Goal: Communication & Community: Answer question/provide support

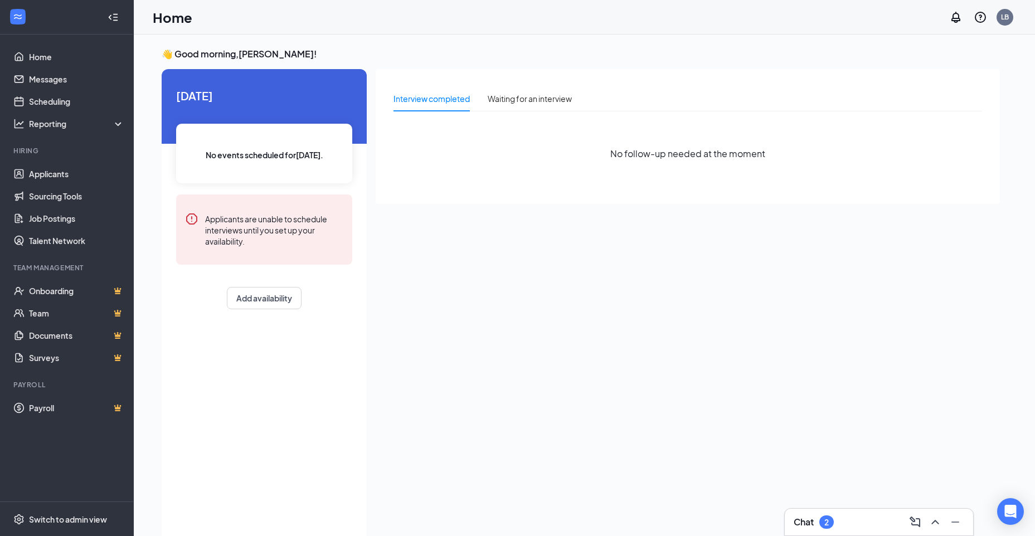
click at [877, 520] on div "Chat 2" at bounding box center [879, 523] width 171 height 18
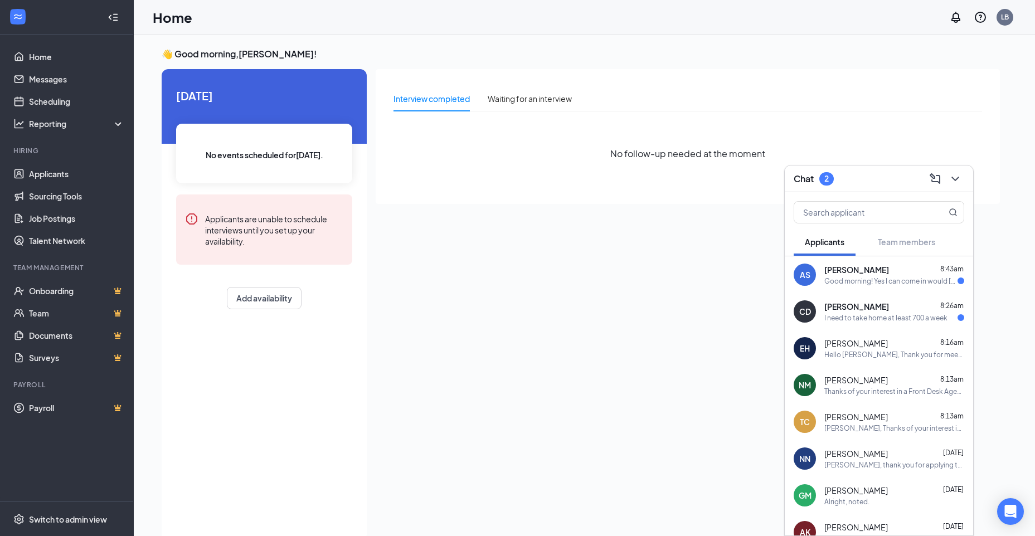
click at [838, 309] on span "[PERSON_NAME]" at bounding box center [857, 306] width 65 height 11
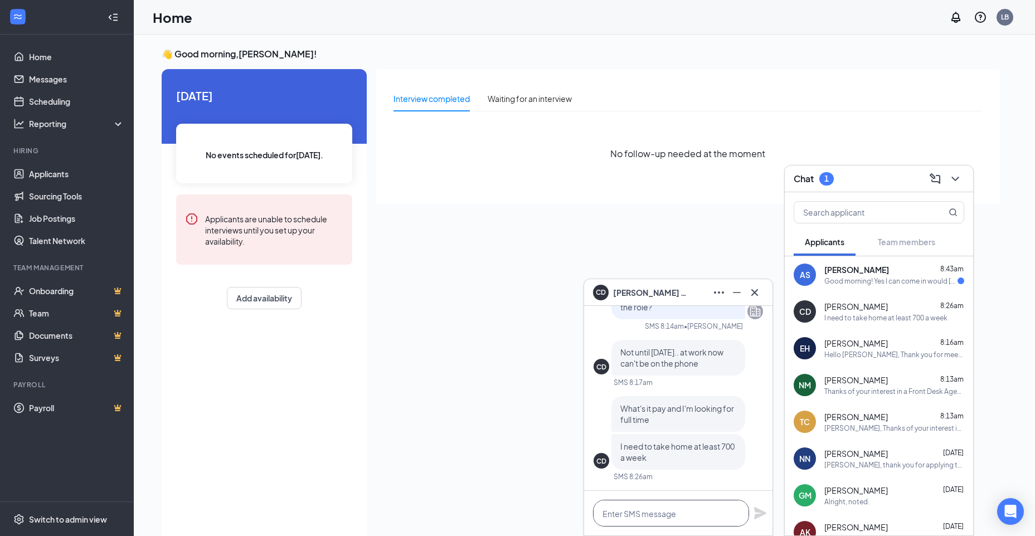
click at [706, 516] on textarea at bounding box center [671, 513] width 156 height 27
type textarea "q"
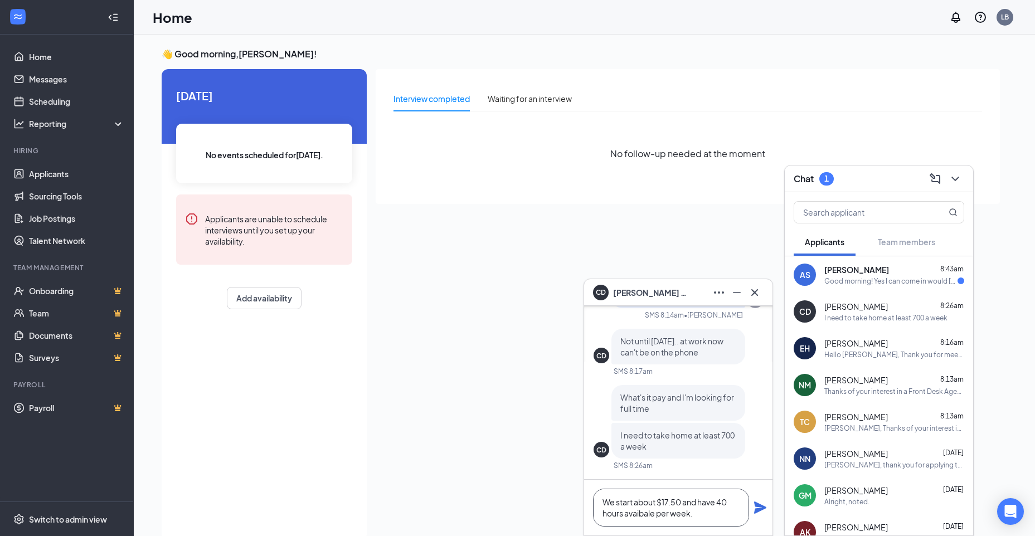
click at [627, 511] on textarea "We start about $17.50 and have 40 hours avaibale per week." at bounding box center [671, 508] width 156 height 38
type textarea "We start about $17.50 and have 40 hours available per week."
click at [762, 511] on icon "Plane" at bounding box center [760, 507] width 13 height 13
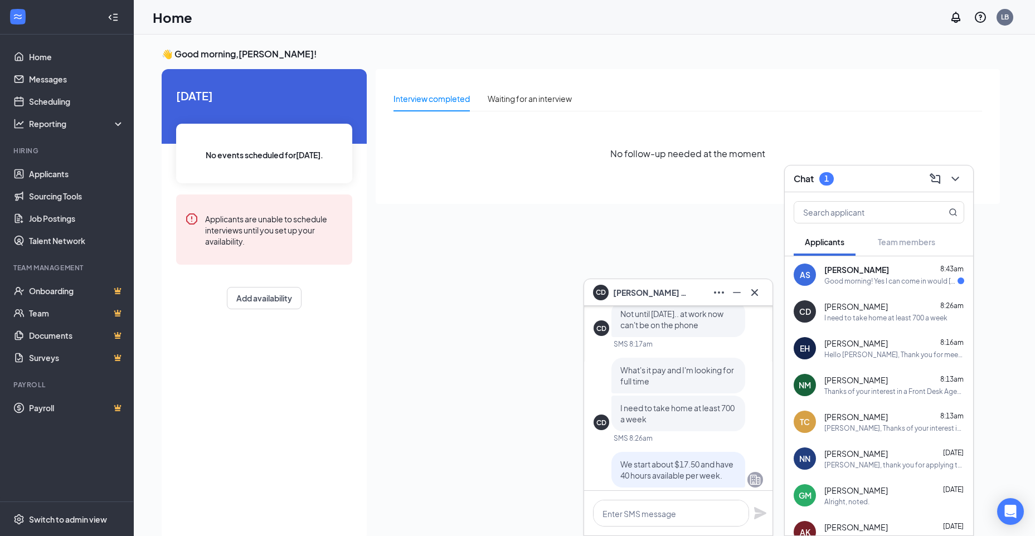
scroll to position [0, 0]
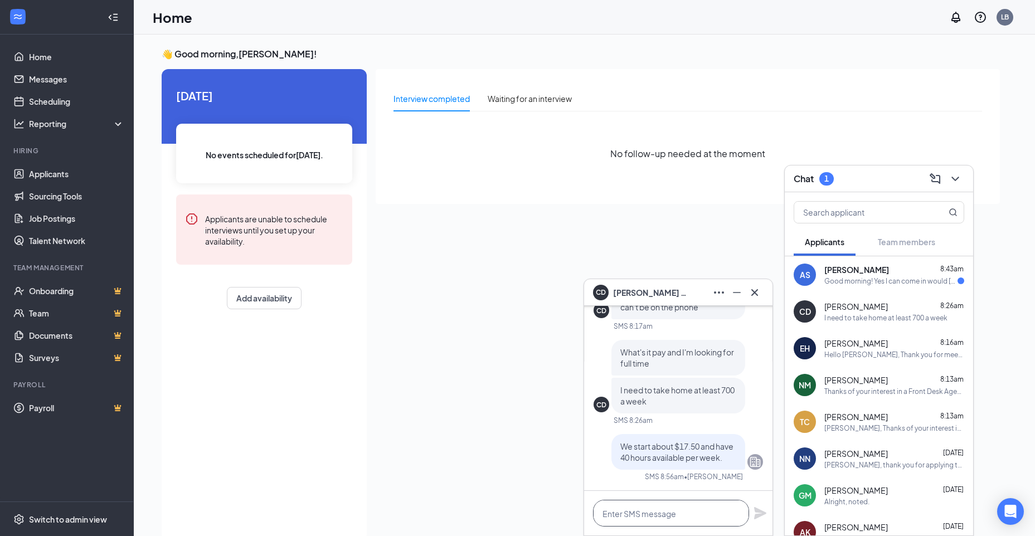
click at [703, 514] on textarea at bounding box center [671, 513] width 156 height 27
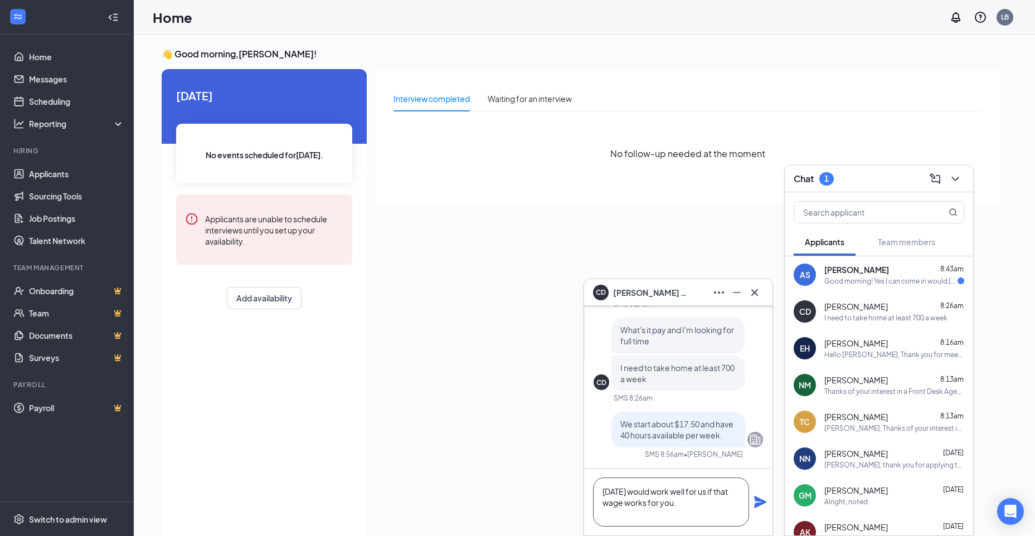
drag, startPoint x: 714, startPoint y: 504, endPoint x: 625, endPoint y: 504, distance: 89.2
click at [625, 504] on textarea "[DATE] would work well for us if that wage works for you." at bounding box center [671, 502] width 156 height 49
type textarea "[DATE] would work well for us if that wage is in line with your needs."
click at [758, 497] on icon "Plane" at bounding box center [760, 502] width 13 height 13
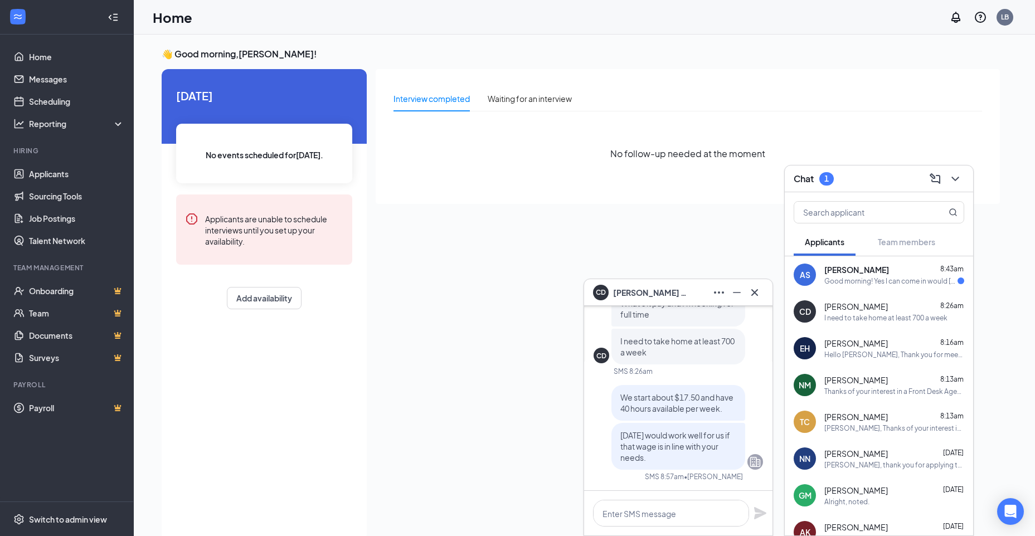
click at [824, 276] on div "AS [PERSON_NAME] 8:43am Good morning! Yes I can come in would [DATE] work for y…" at bounding box center [879, 275] width 188 height 37
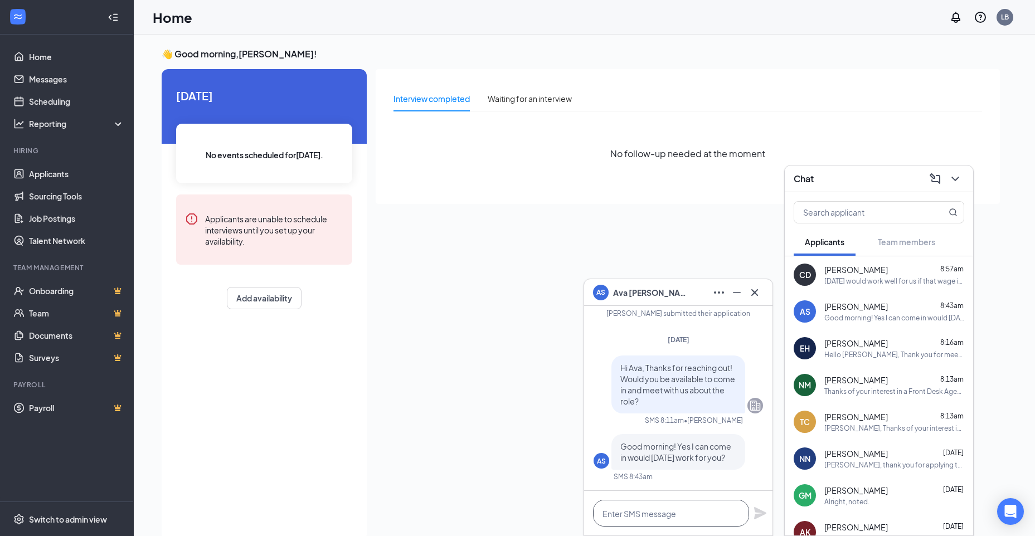
click at [672, 516] on textarea at bounding box center [671, 513] width 156 height 27
type textarea "Sure! How would 10am work?"
click at [763, 513] on icon "Plane" at bounding box center [760, 513] width 12 height 12
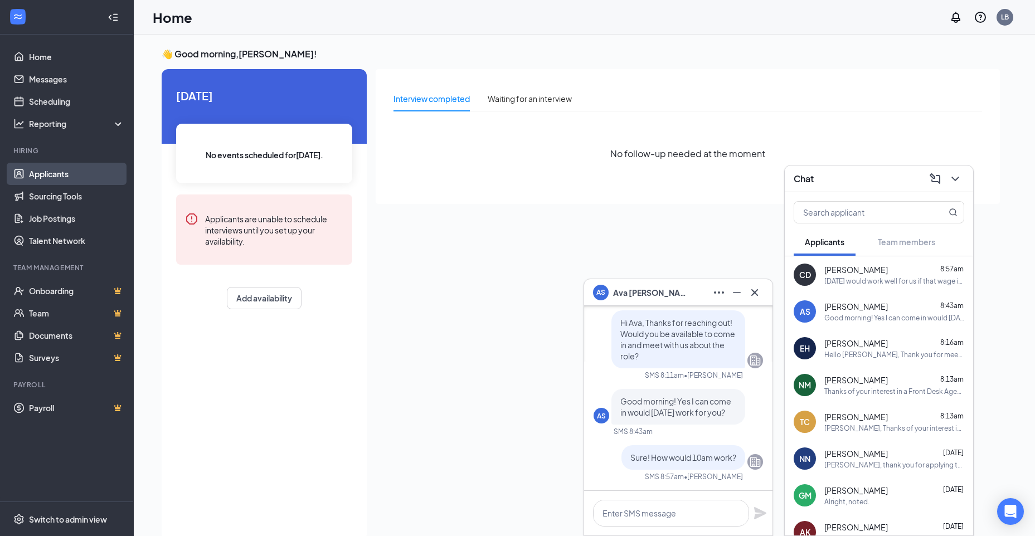
click at [40, 168] on link "Applicants" at bounding box center [76, 174] width 95 height 22
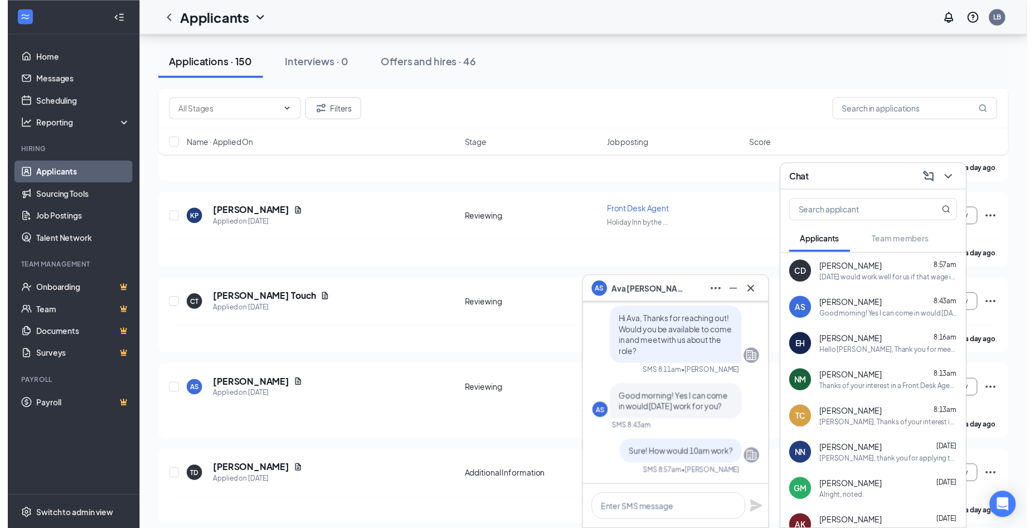
scroll to position [781, 0]
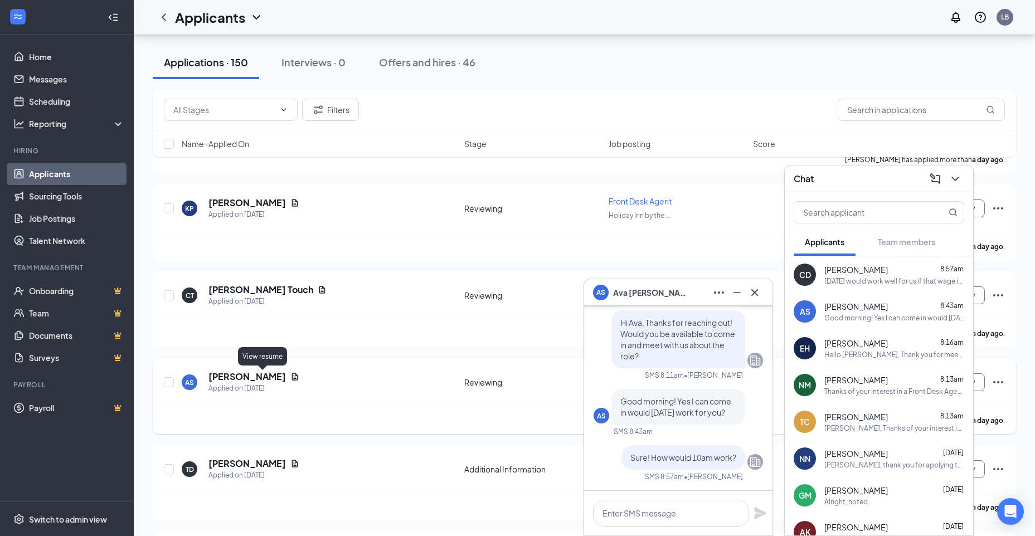
click at [291, 376] on icon "Document" at bounding box center [295, 376] width 9 height 9
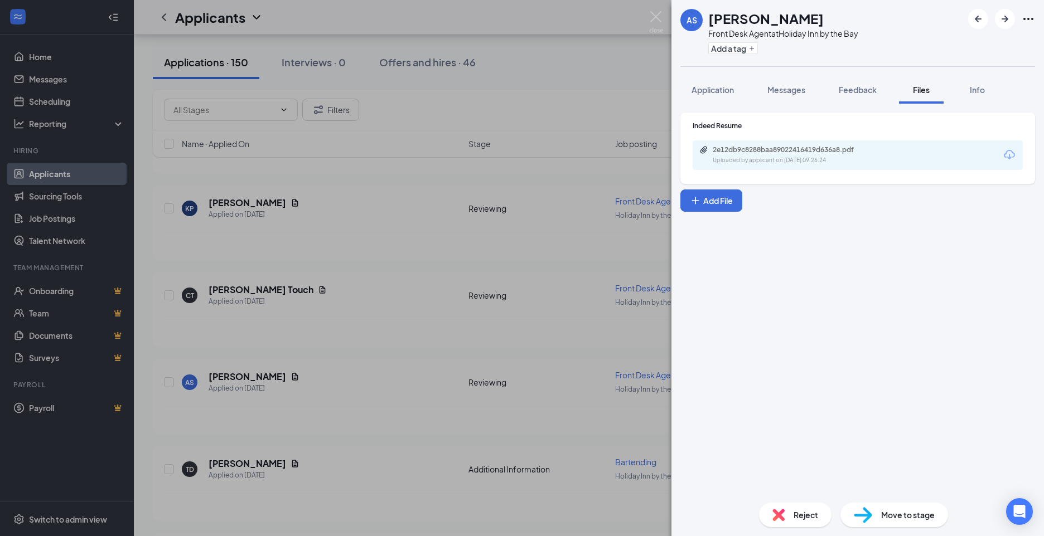
click at [1012, 157] on icon "Download" at bounding box center [1009, 154] width 13 height 13
click at [405, 245] on div "AS [PERSON_NAME] Front Desk Agent at [GEOGRAPHIC_DATA] by the Bay Add a tag App…" at bounding box center [522, 268] width 1044 height 536
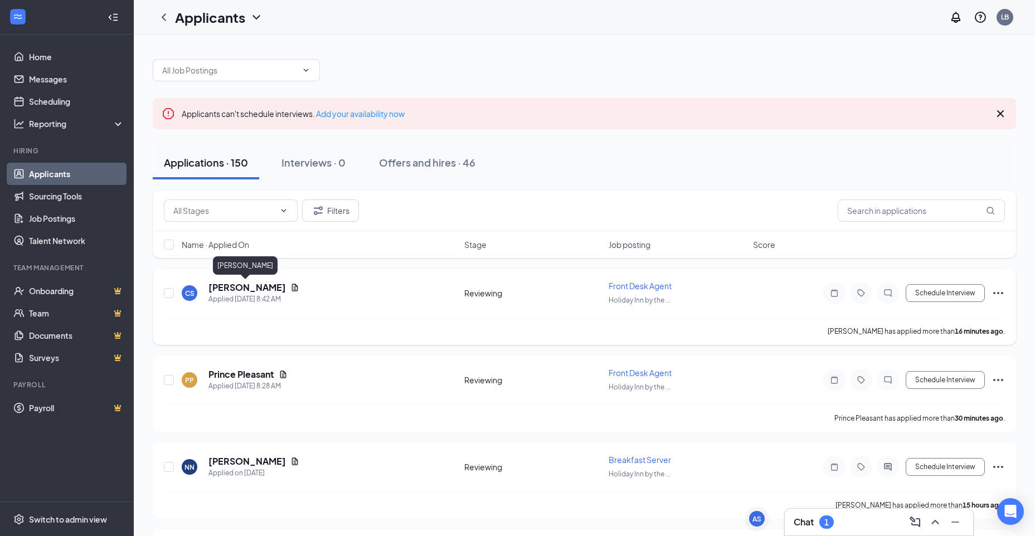
click at [255, 287] on h5 "[PERSON_NAME]" at bounding box center [248, 288] width 78 height 12
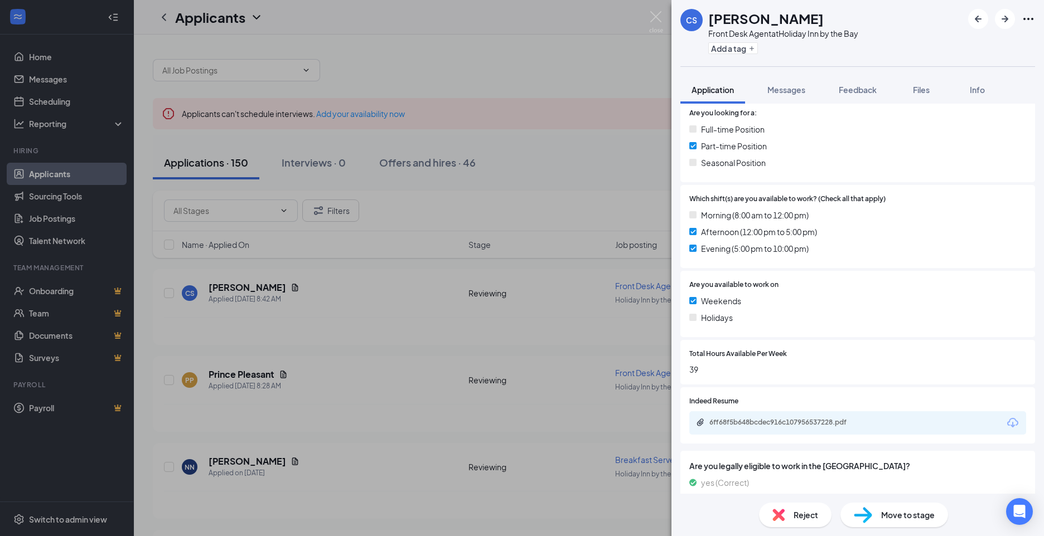
scroll to position [265, 0]
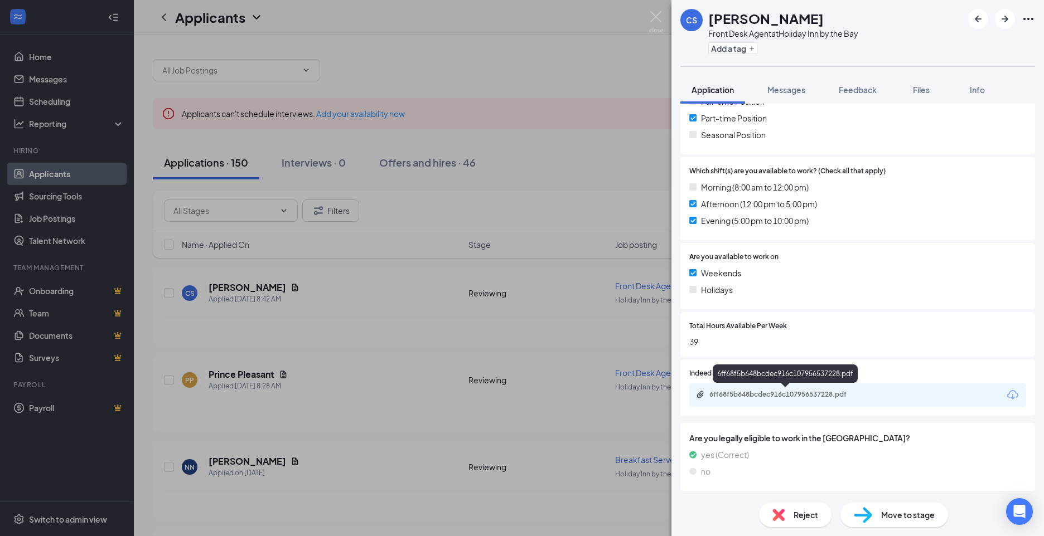
click at [802, 392] on div "6ff68f5b648bcdec916c107956537228.pdf" at bounding box center [787, 394] width 156 height 9
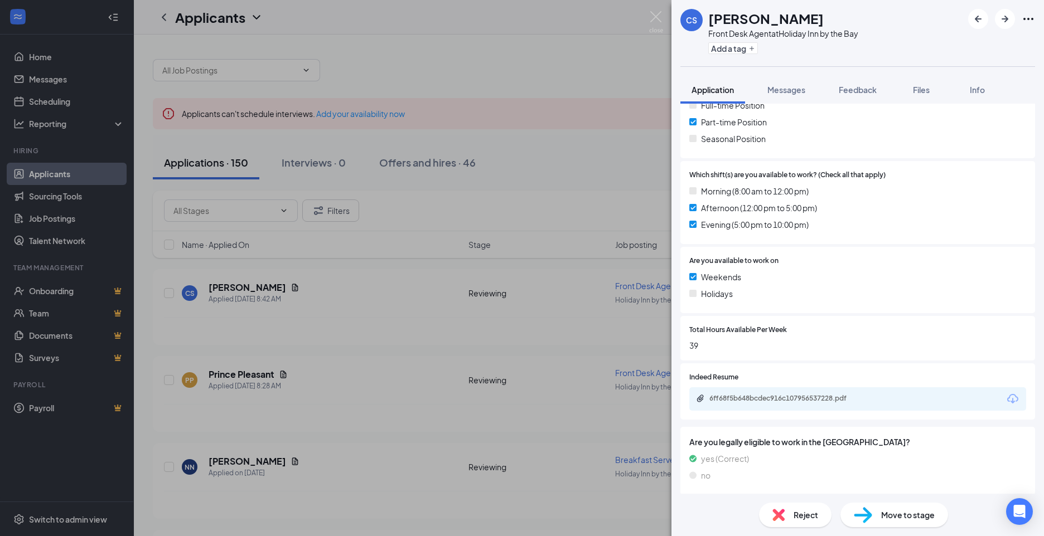
click at [794, 517] on span "Reject" at bounding box center [805, 515] width 25 height 12
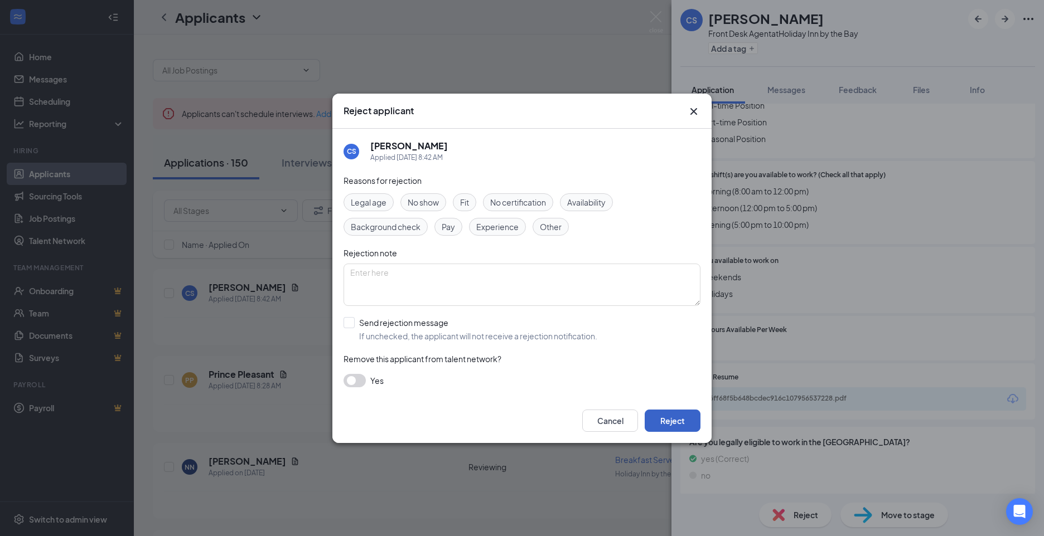
click at [650, 424] on button "Reject" at bounding box center [673, 421] width 56 height 22
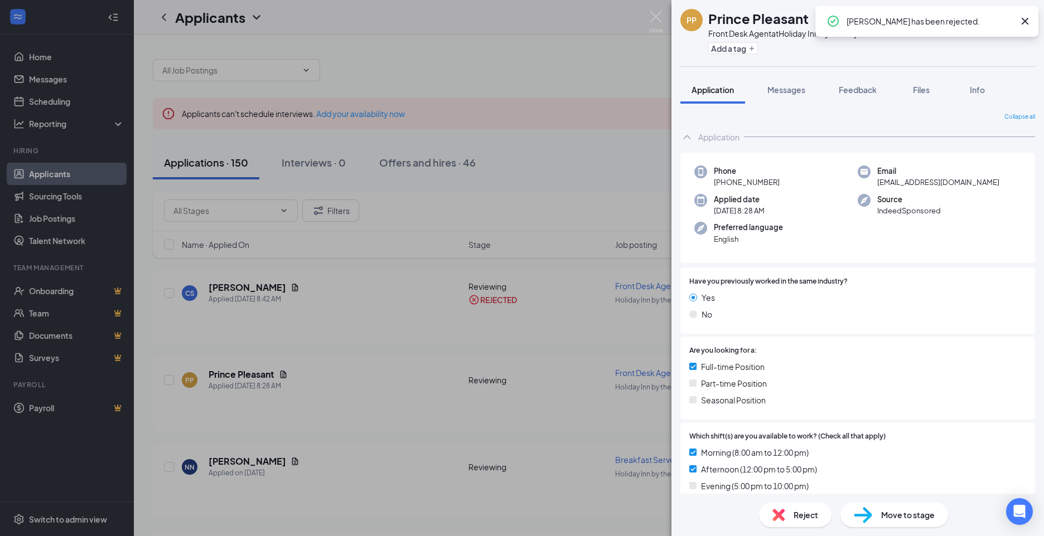
click at [270, 380] on div "PP Prince Pleasant Front Desk Agent at [GEOGRAPHIC_DATA] by the Bay Add a tag A…" at bounding box center [522, 268] width 1044 height 536
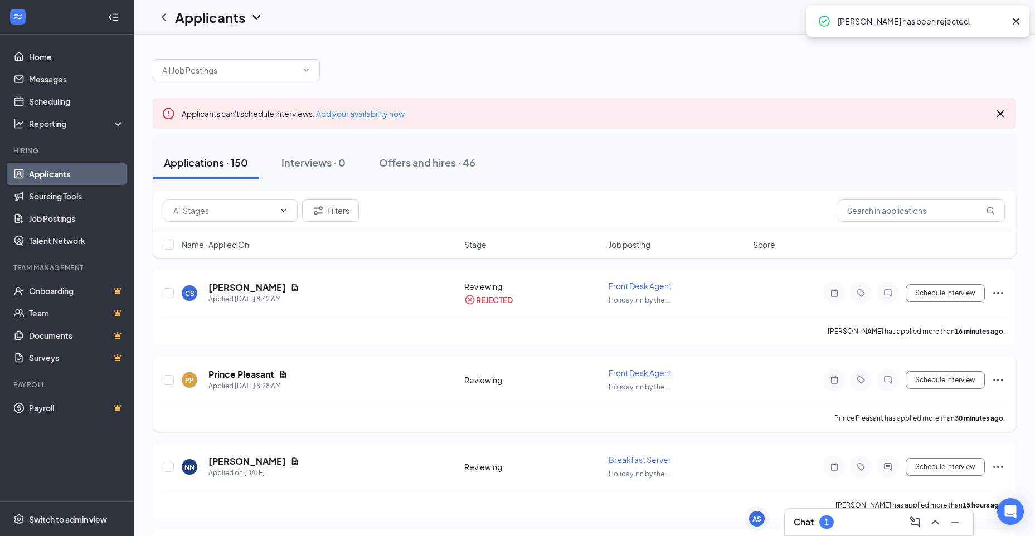
click at [270, 374] on h5 "Prince Pleasant" at bounding box center [242, 375] width 66 height 12
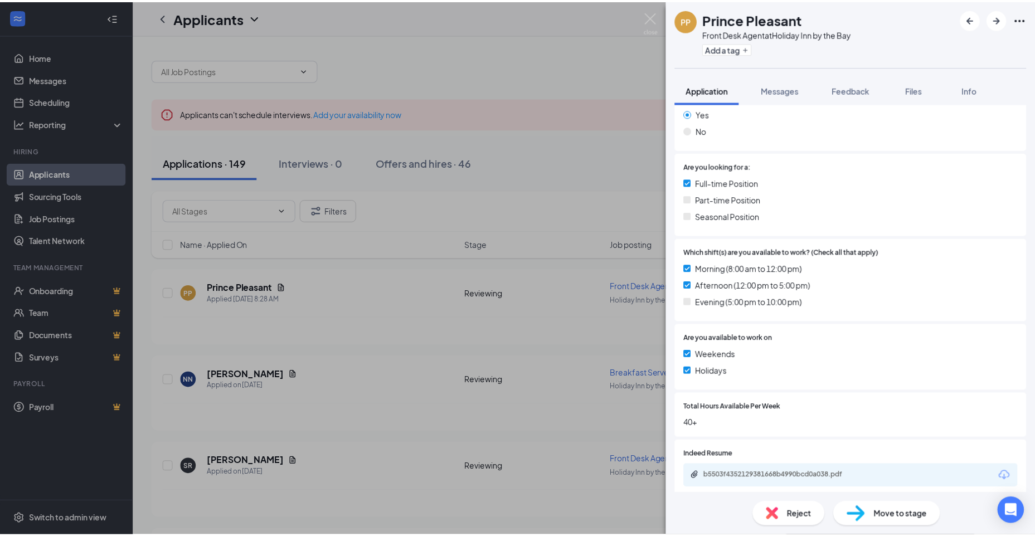
scroll to position [223, 0]
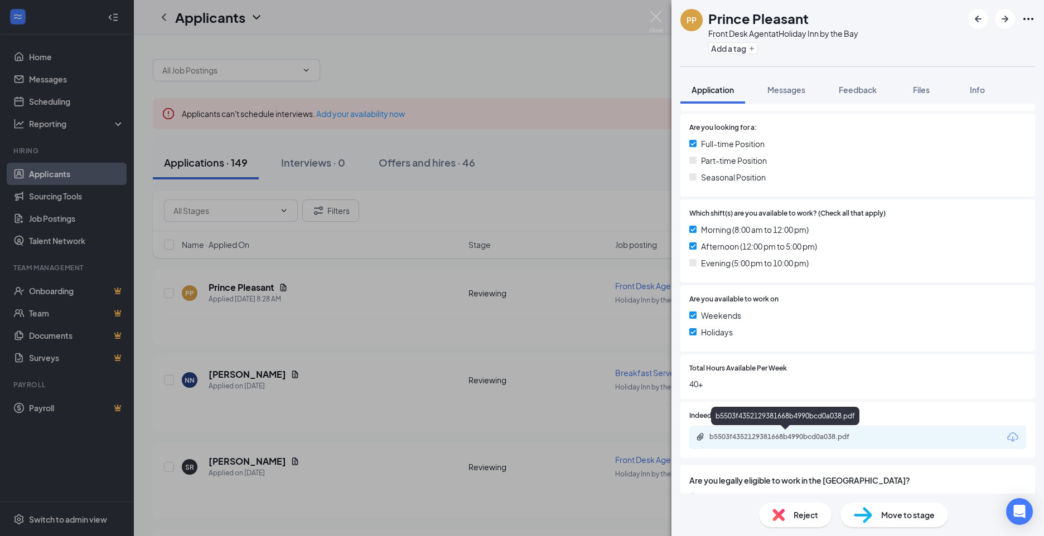
click at [739, 433] on div "b5503f4352129381668b4990bcd0a038.pdf" at bounding box center [787, 437] width 156 height 9
click at [394, 419] on div "PP Prince Pleasant Front Desk Agent at [GEOGRAPHIC_DATA] by the Bay Add a tag A…" at bounding box center [522, 268] width 1044 height 536
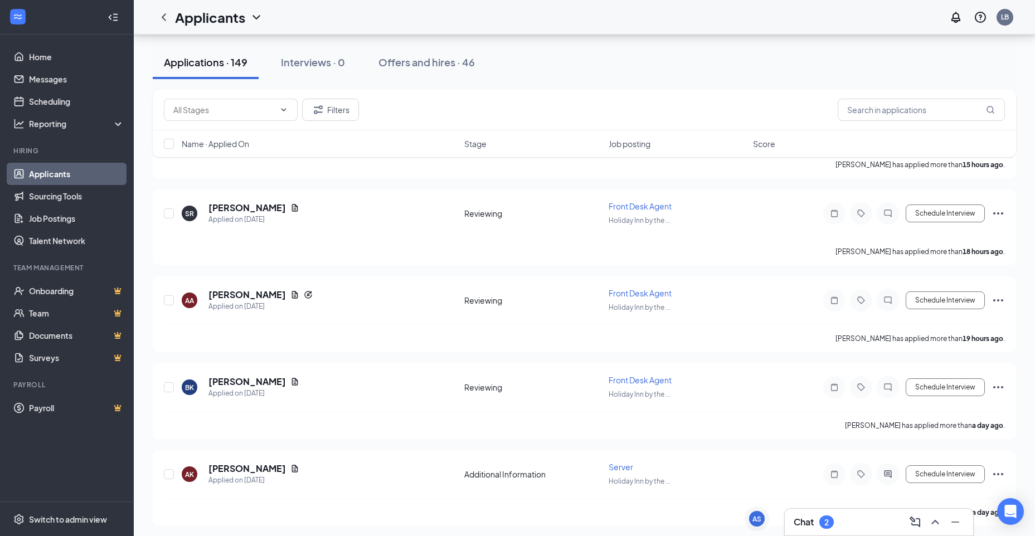
scroll to position [279, 0]
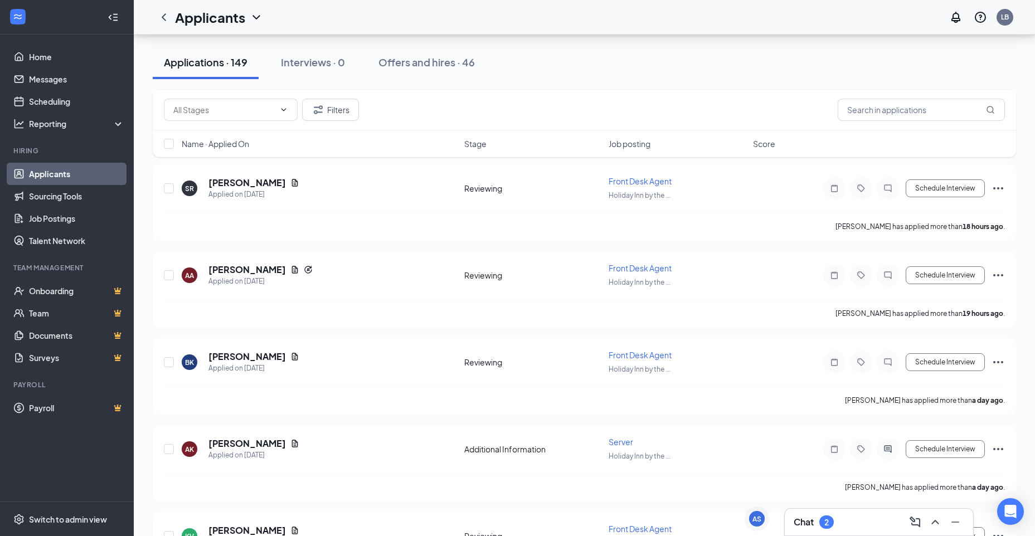
click at [869, 520] on div "Chat 2" at bounding box center [879, 523] width 171 height 18
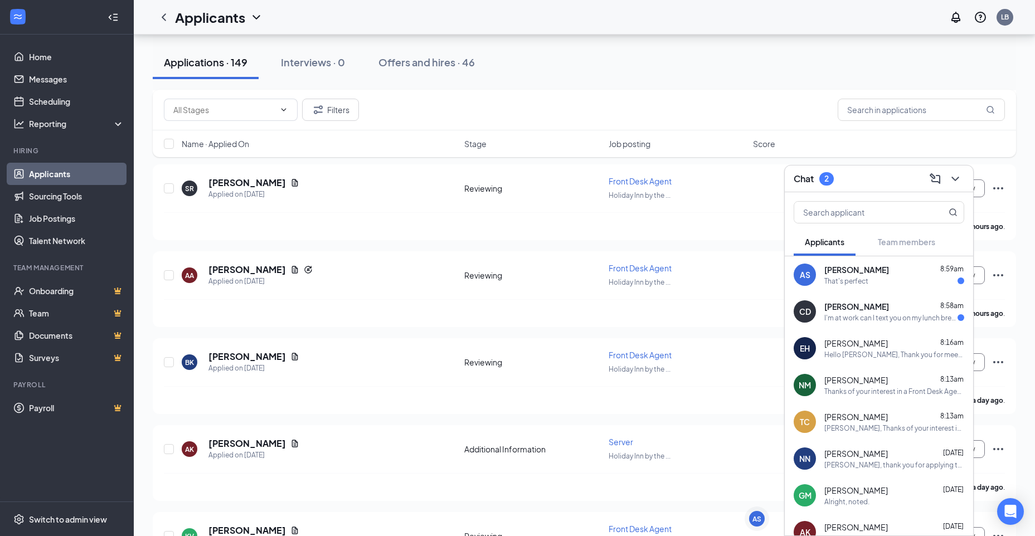
click at [892, 303] on div "[PERSON_NAME] 8:58am" at bounding box center [895, 306] width 140 height 11
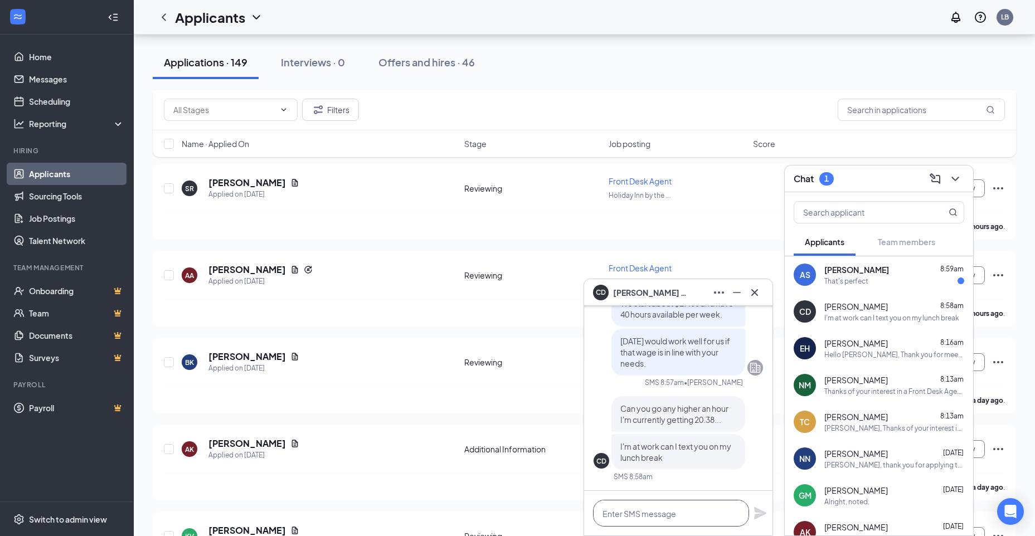
click at [676, 515] on textarea at bounding box center [671, 513] width 156 height 27
click at [758, 288] on icon "Cross" at bounding box center [754, 292] width 13 height 13
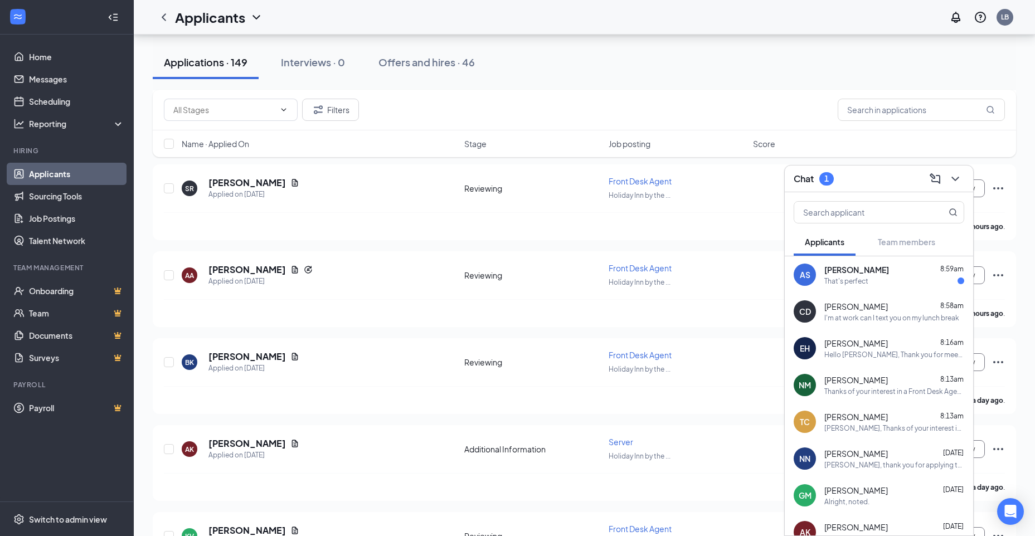
click at [811, 286] on div "AS [PERSON_NAME] 8:59am That's perfect" at bounding box center [879, 275] width 188 height 37
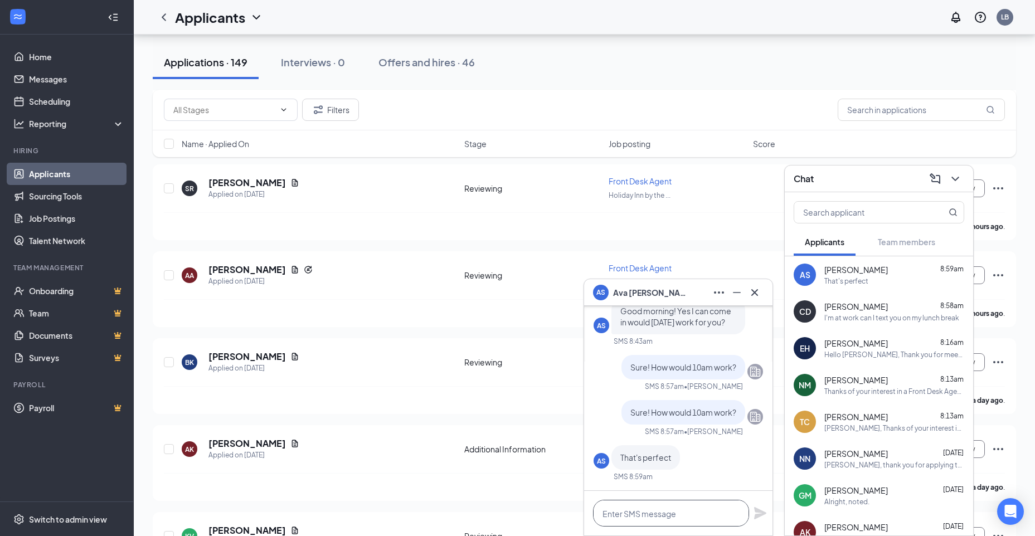
click at [667, 520] on textarea at bounding box center [671, 513] width 156 height 27
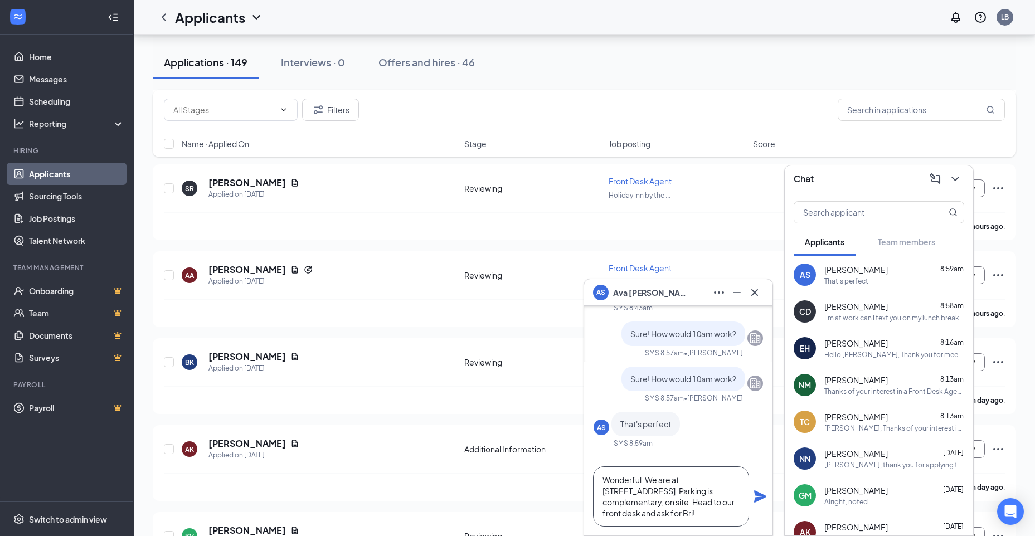
type textarea "Wonderful. We are at [STREET_ADDRESS]. Parking is complementary, on site. Head …"
click at [759, 500] on icon "Plane" at bounding box center [760, 497] width 12 height 12
